Goal: Task Accomplishment & Management: Use online tool/utility

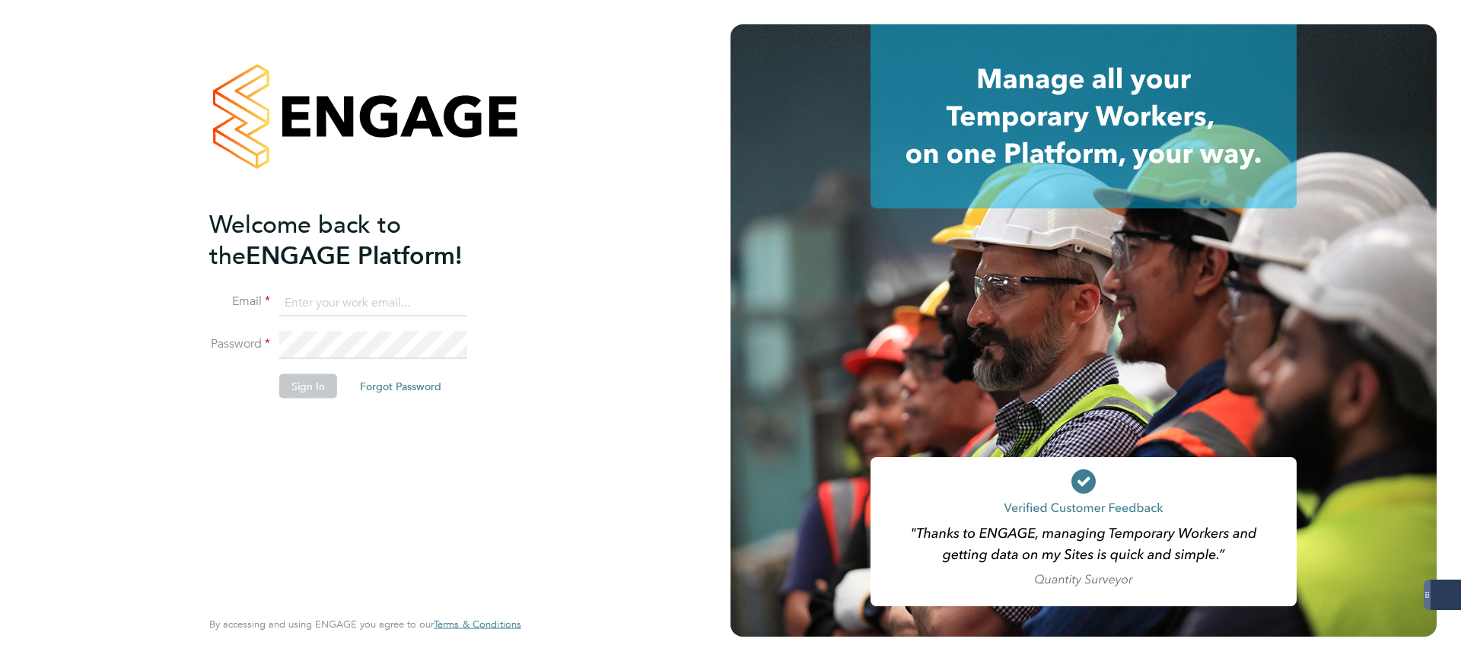
type input "matthew.robson@servicecare.org.uk"
click at [307, 381] on button "Sign In" at bounding box center [308, 386] width 58 height 24
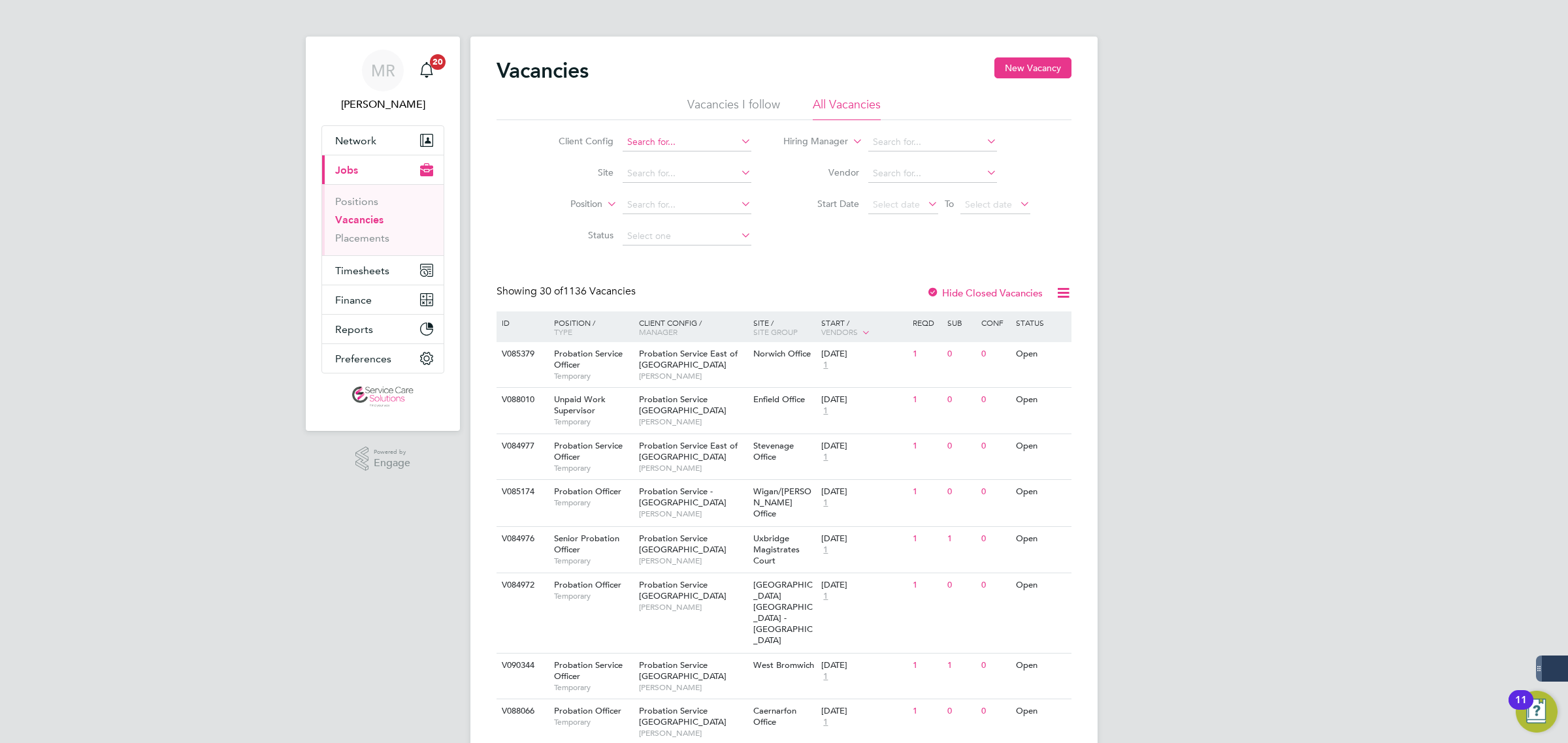
click at [674, 143] on input at bounding box center [687, 142] width 129 height 18
click at [674, 154] on li "A2D ominion Housing Group" at bounding box center [686, 160] width 130 height 18
type input "A2Dominion Housing Group"
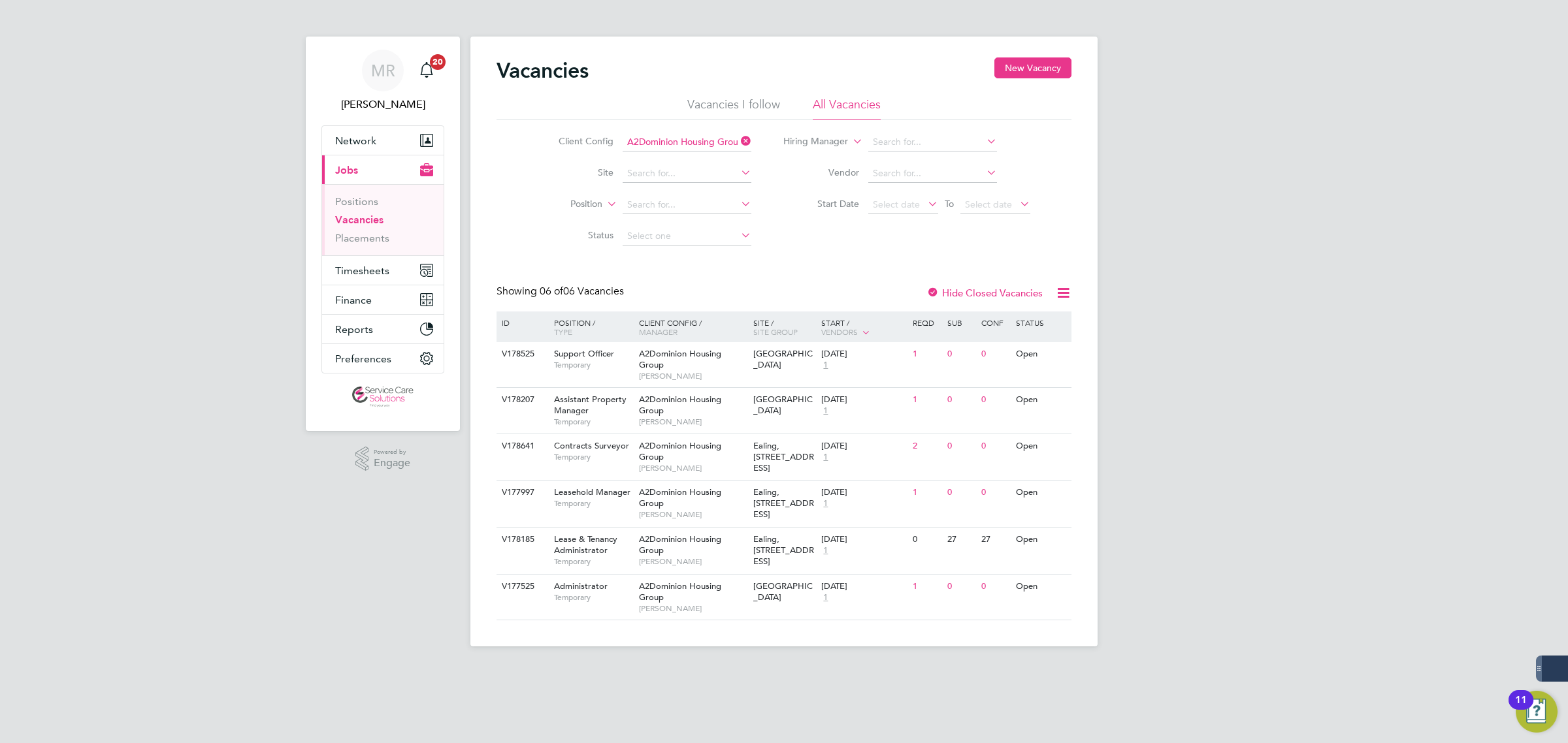
click at [1254, 556] on div "[PERSON_NAME] Notifications 20 Applications: Network Team Members Businesses Si…" at bounding box center [784, 334] width 1568 height 667
drag, startPoint x: 718, startPoint y: 414, endPoint x: 778, endPoint y: 611, distance: 205.9
click at [763, 421] on div "ID Position / Type Client Config / Manager Site / Site Group Start / Vendors Re…" at bounding box center [784, 466] width 575 height 309
click at [387, 275] on span "Timesheets" at bounding box center [361, 270] width 54 height 12
click at [357, 269] on span "Timesheets" at bounding box center [361, 270] width 54 height 12
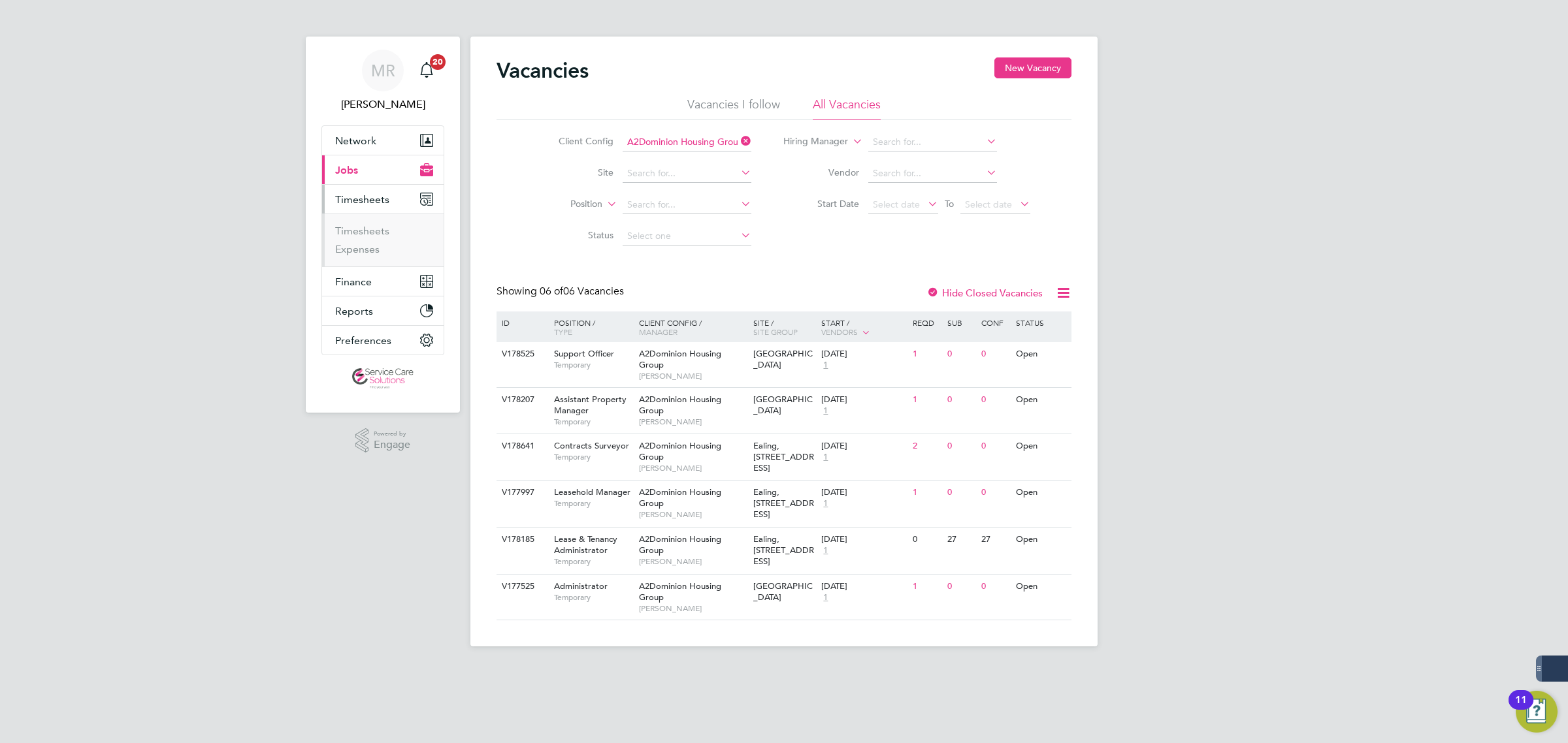
click at [360, 237] on li "Timesheets" at bounding box center [384, 233] width 98 height 18
click at [376, 271] on span "Timesheets" at bounding box center [361, 270] width 54 height 12
click at [368, 230] on link "Timesheets" at bounding box center [361, 231] width 54 height 12
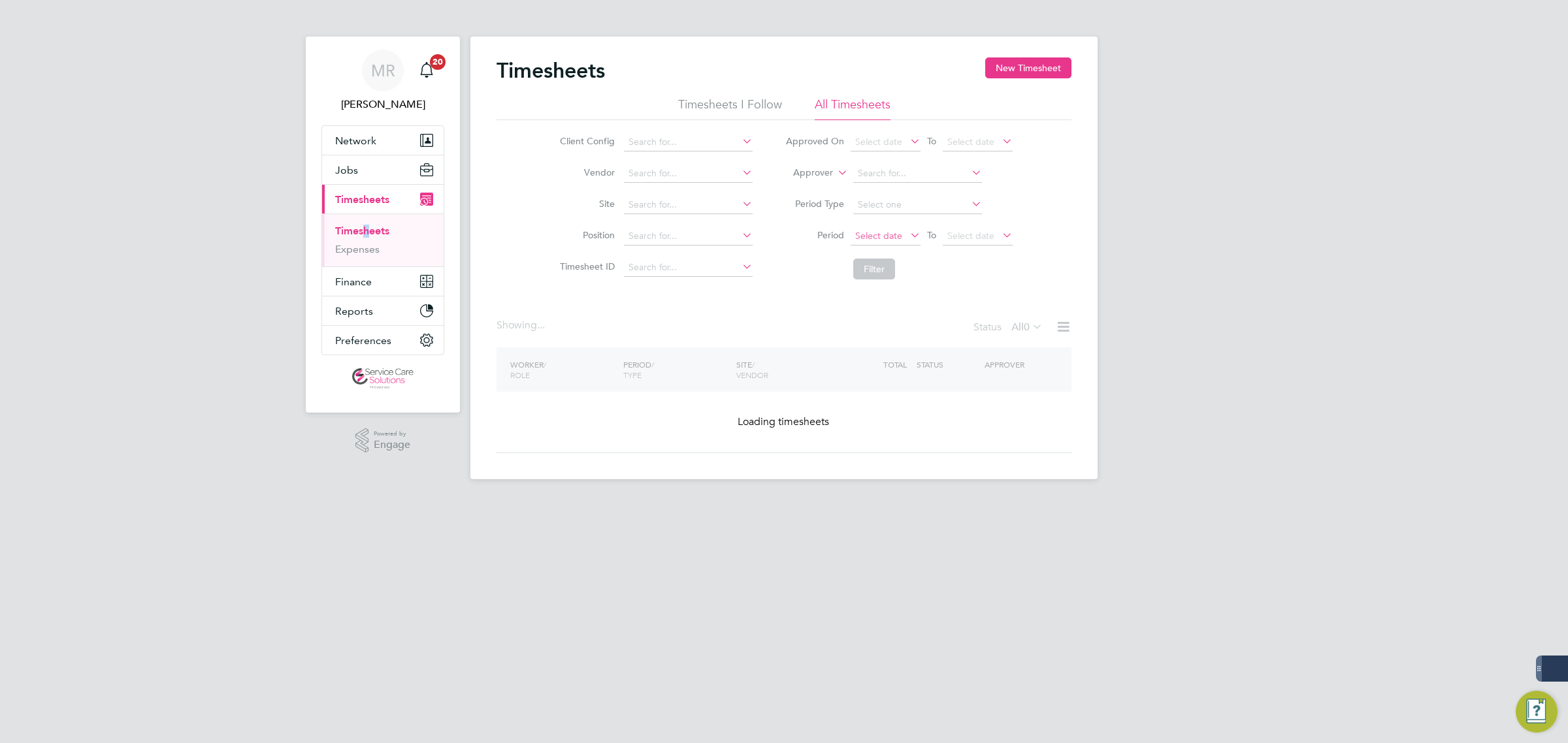
click at [860, 230] on span "Select date" at bounding box center [878, 236] width 47 height 12
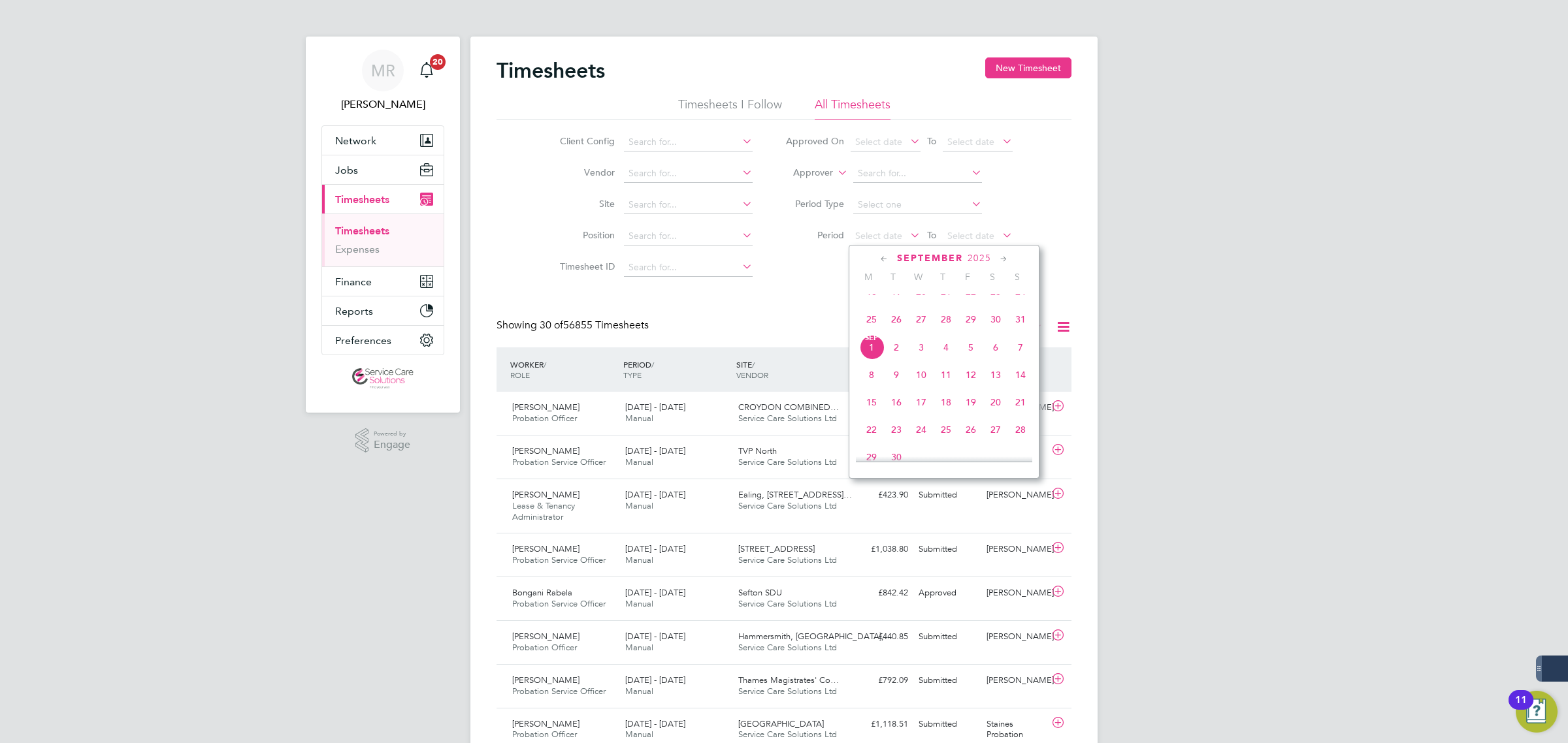
drag, startPoint x: 1389, startPoint y: 396, endPoint x: 1281, endPoint y: 405, distance: 108.4
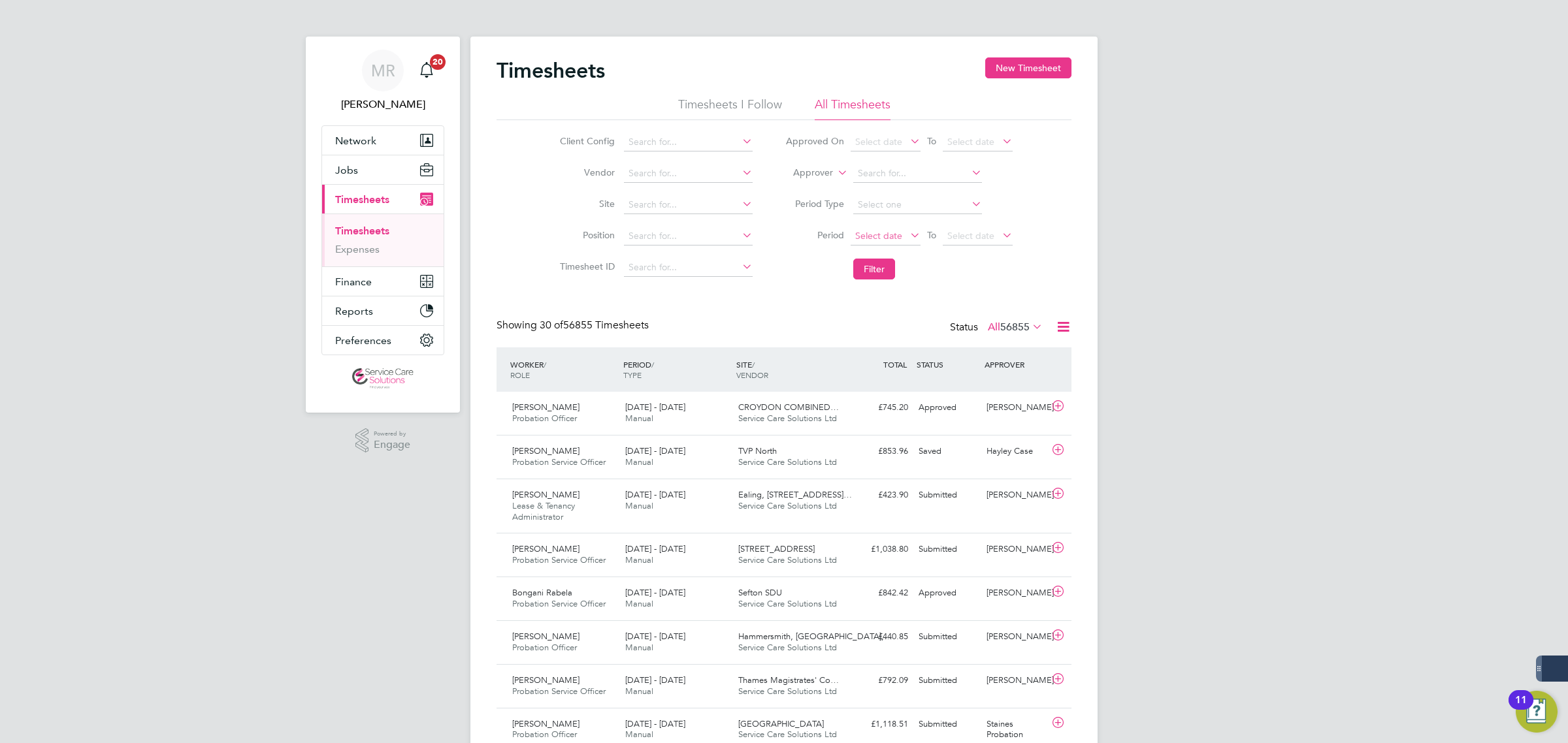
click at [884, 233] on span "Select date" at bounding box center [878, 236] width 47 height 12
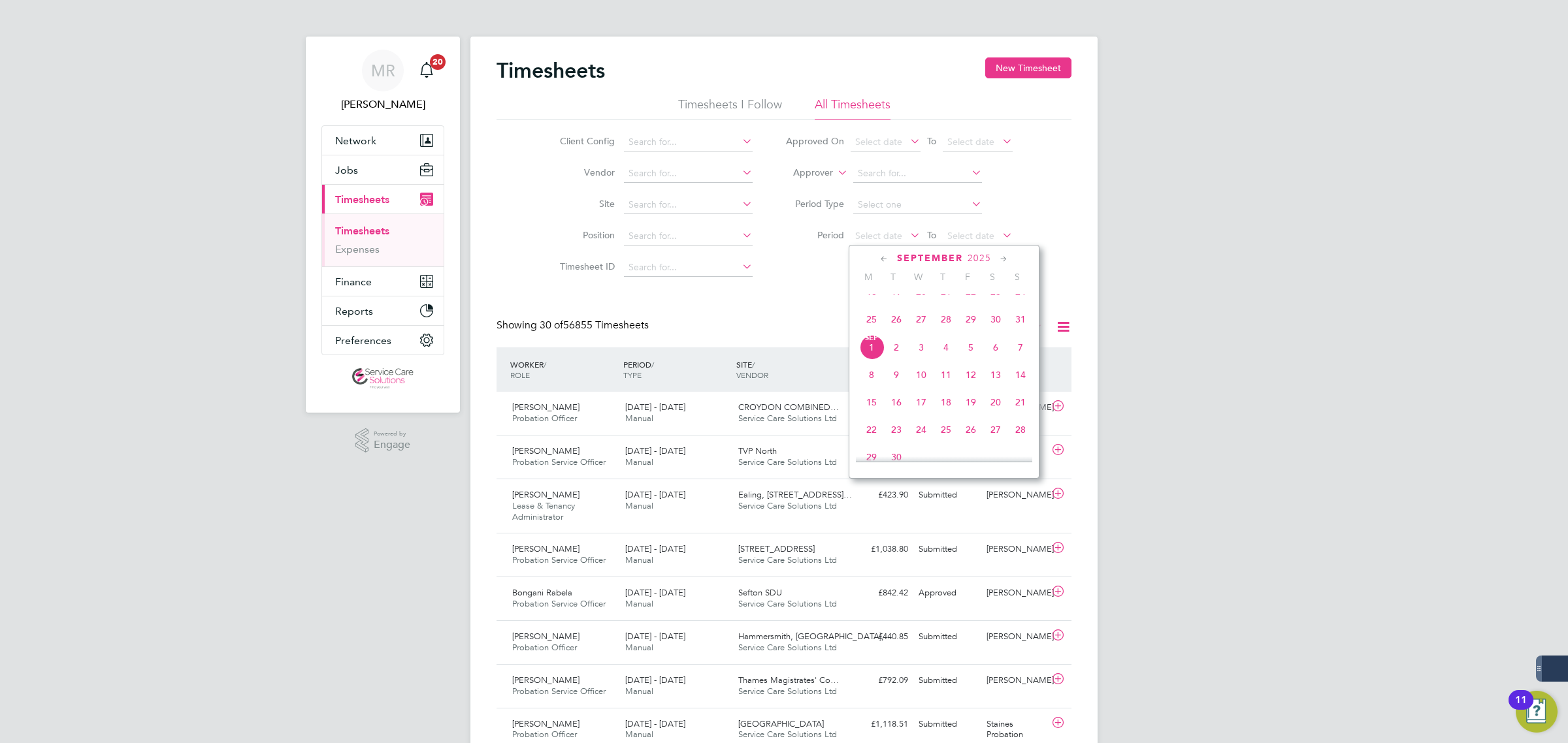
click at [873, 304] on span "18" at bounding box center [871, 292] width 25 height 25
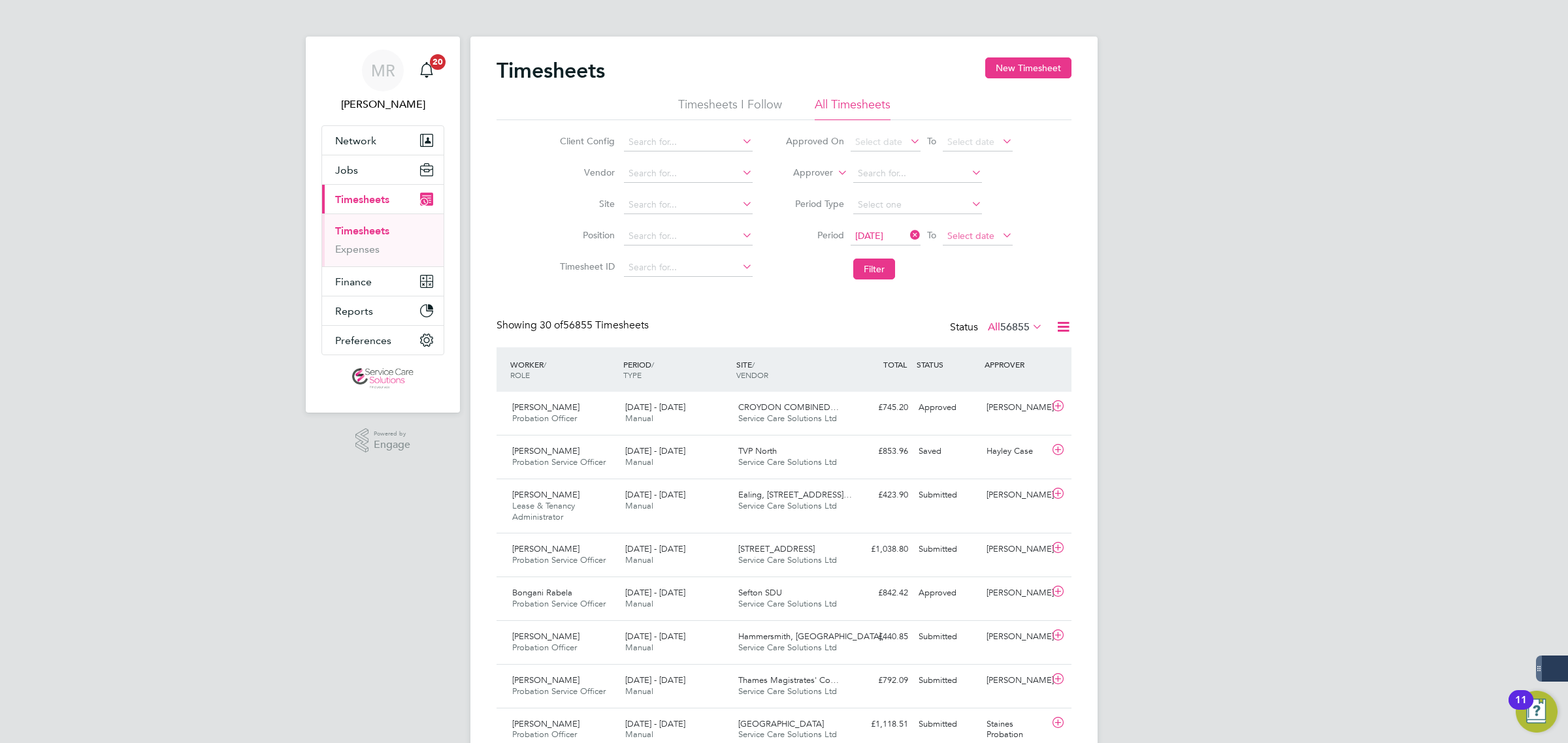
click at [984, 239] on span "Select date" at bounding box center [971, 236] width 47 height 12
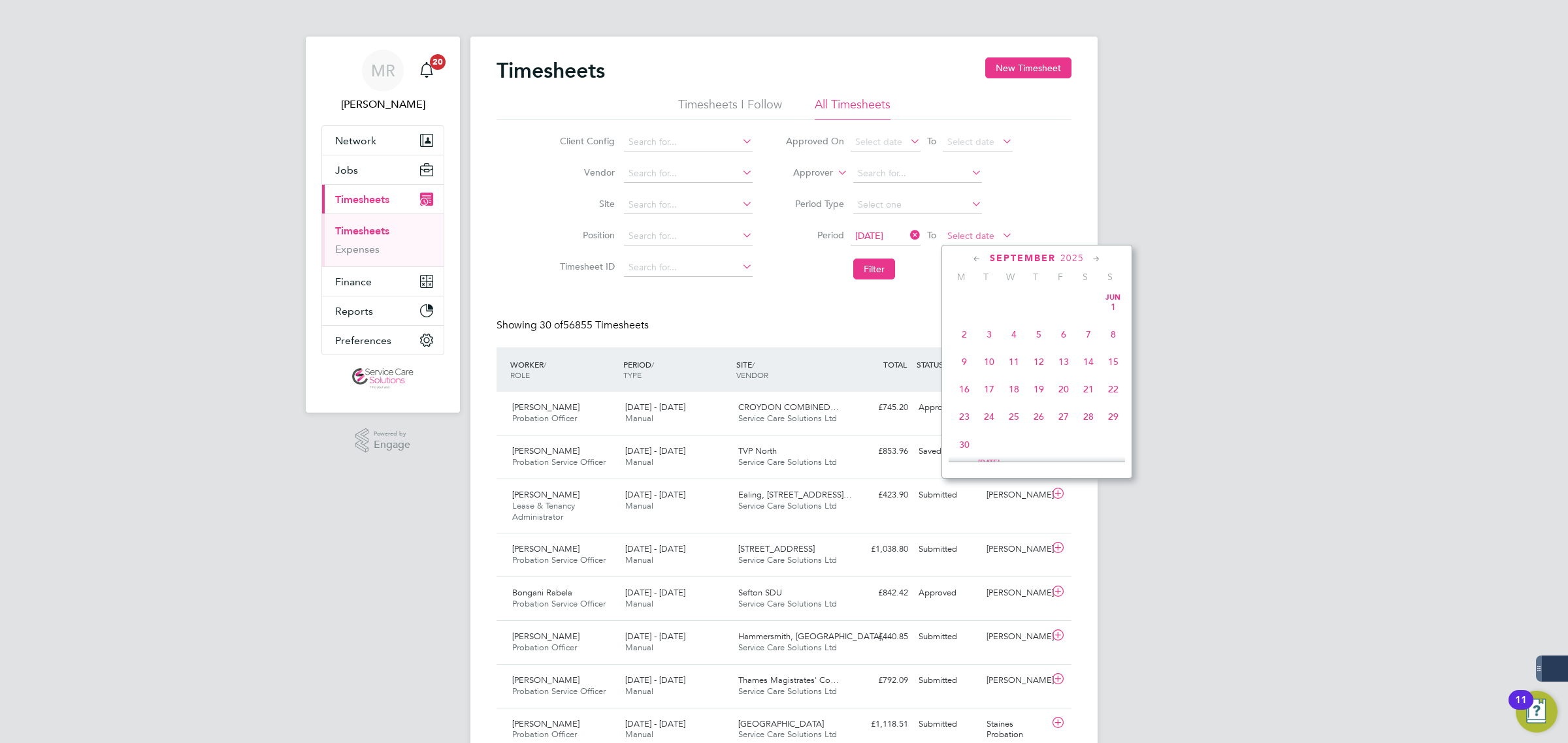
scroll to position [401, 0]
click at [1105, 302] on span "24" at bounding box center [1112, 292] width 25 height 25
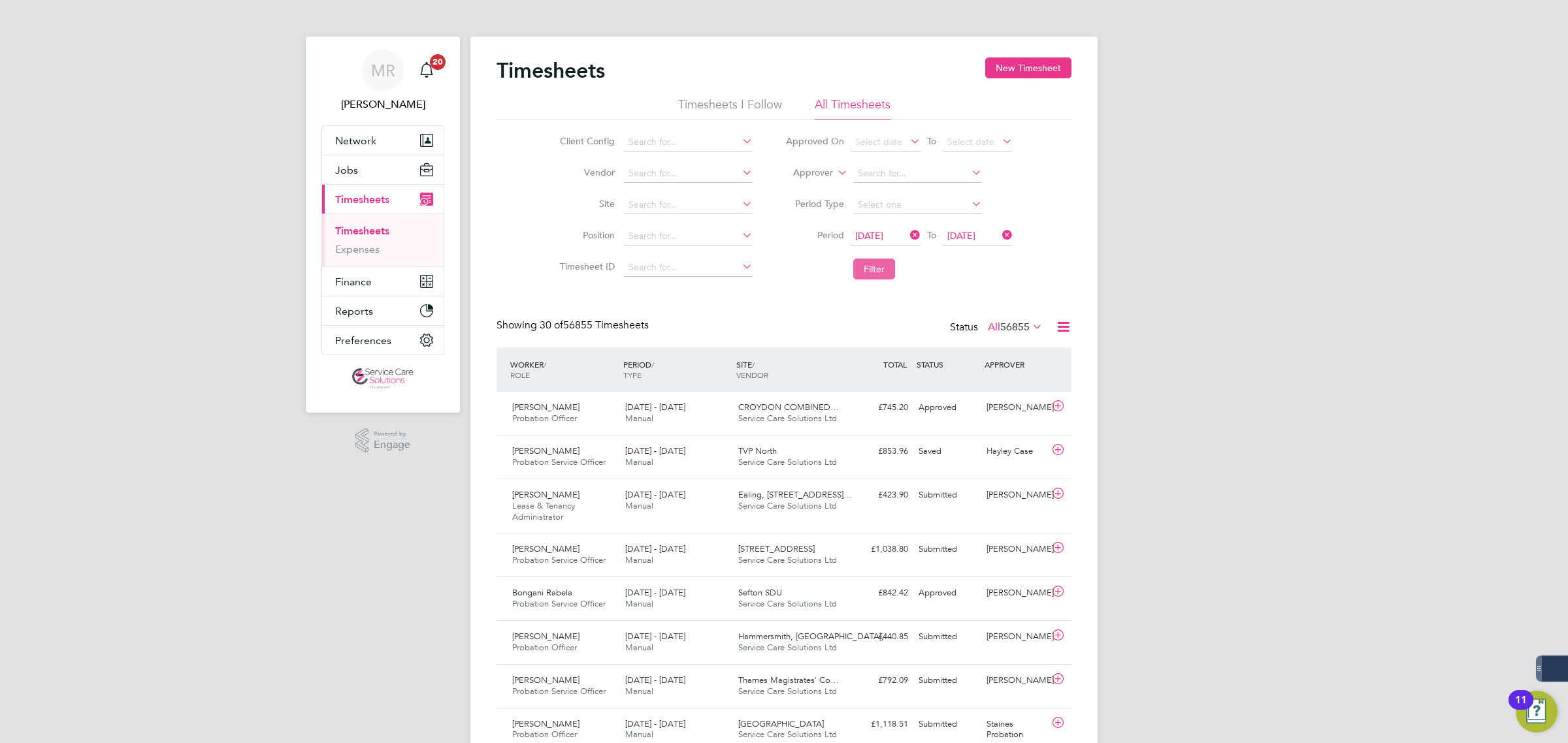
click at [887, 272] on button "Filter" at bounding box center [874, 269] width 42 height 21
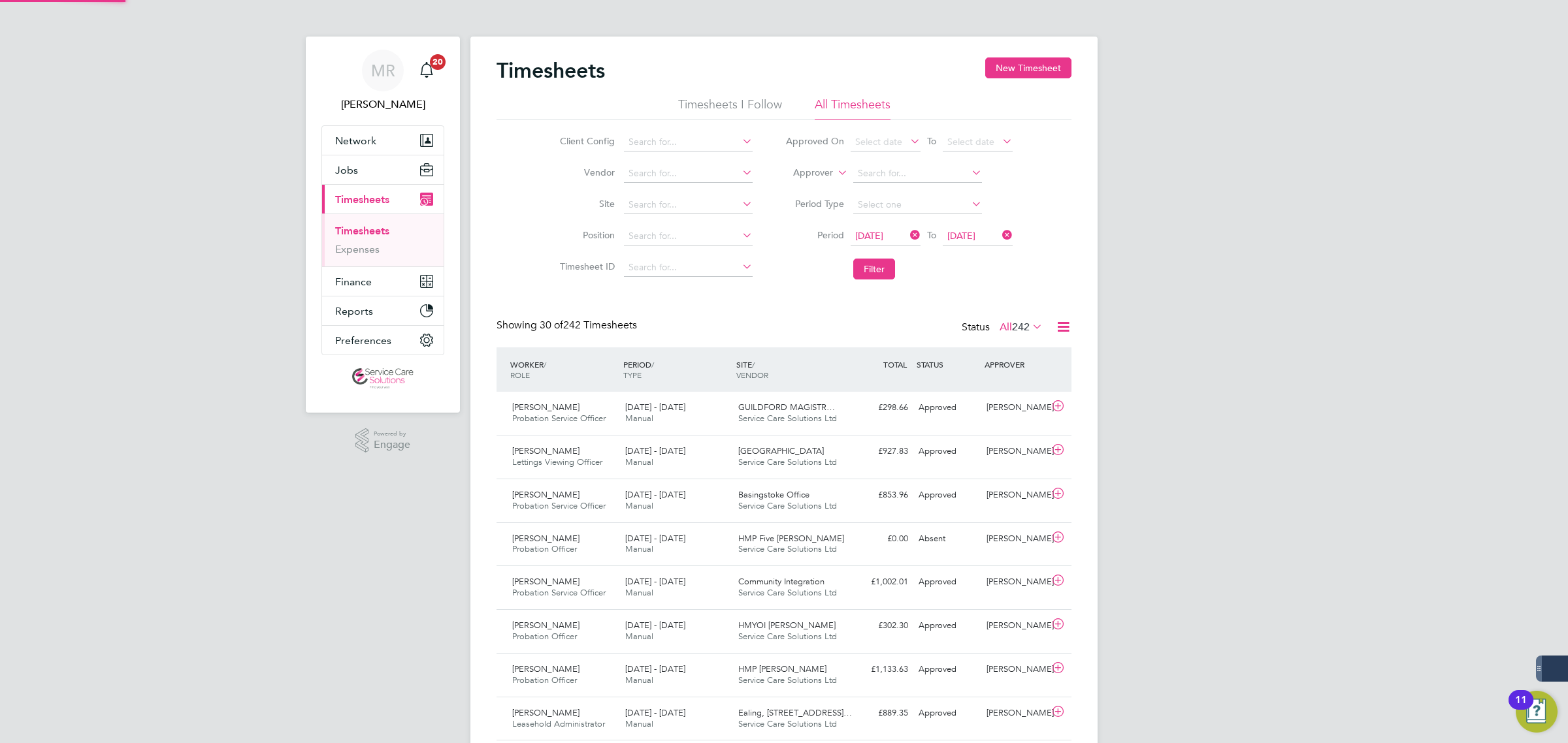
scroll to position [33, 113]
click at [698, 136] on input "A" at bounding box center [688, 142] width 129 height 18
click at [710, 159] on li "A2D ominion Housing Group" at bounding box center [687, 160] width 130 height 18
type input "A2Dominion Housing Group"
click at [870, 263] on button "Filter" at bounding box center [874, 269] width 42 height 21
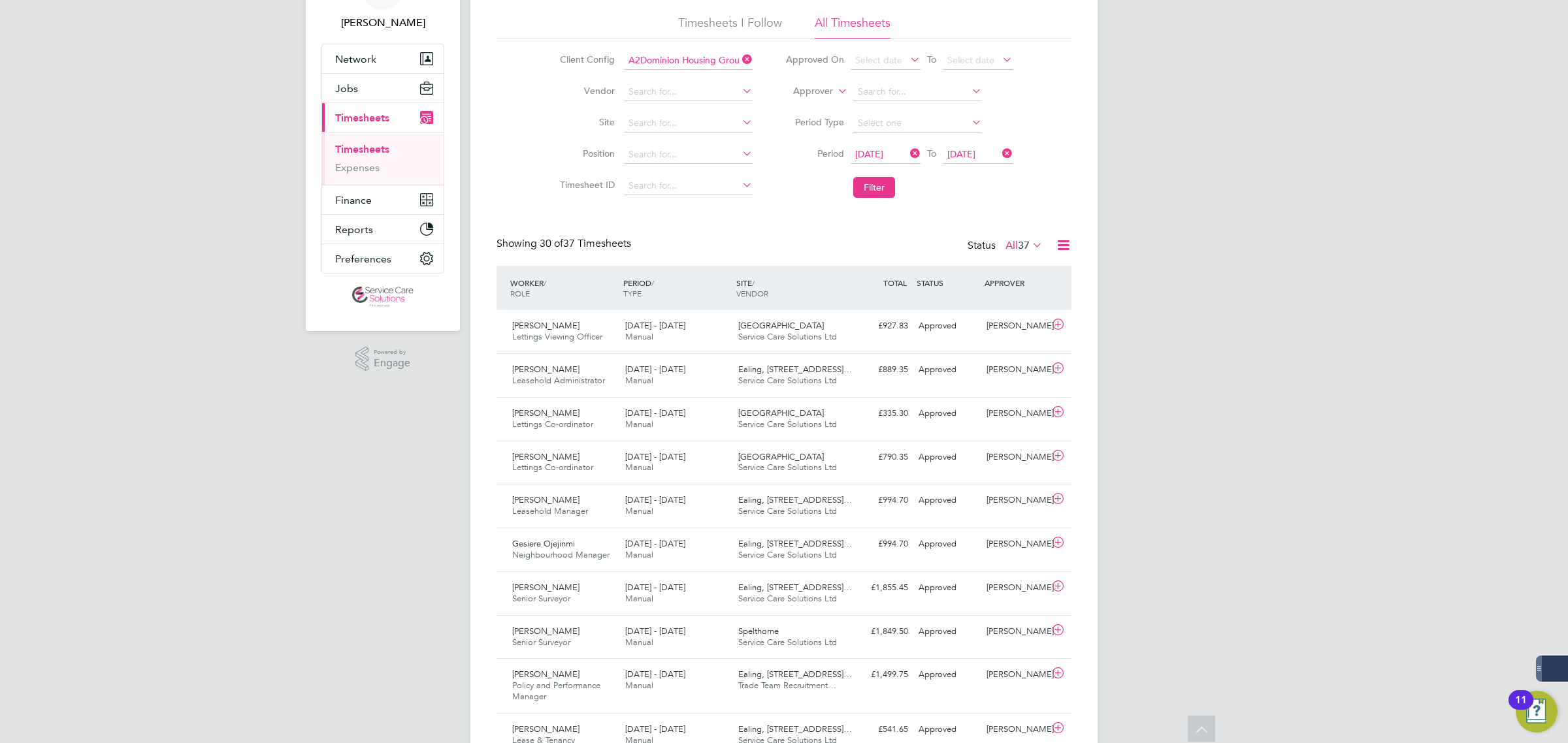
click at [1063, 240] on icon at bounding box center [1062, 245] width 16 height 16
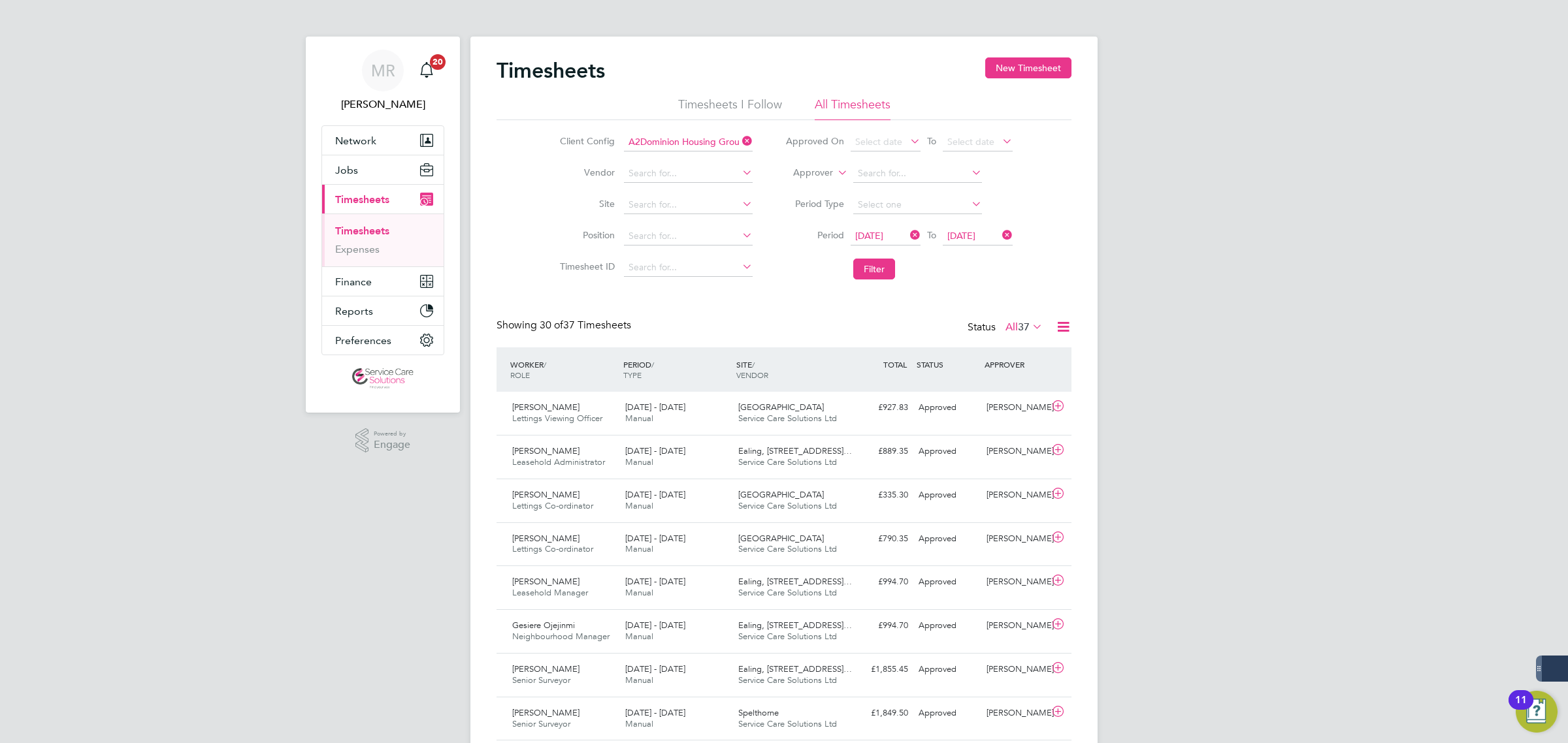
click at [1060, 323] on icon at bounding box center [1062, 326] width 16 height 16
click at [983, 381] on li "Download Timesheets Report" at bounding box center [982, 384] width 173 height 18
